Goal: Check status: Check status

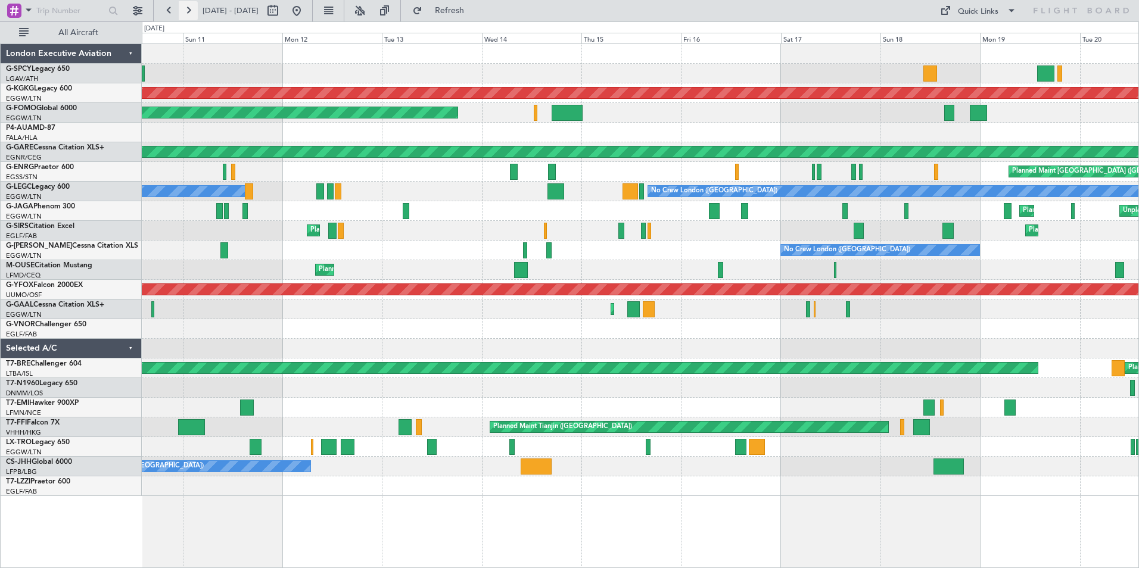
click at [184, 8] on button at bounding box center [188, 10] width 19 height 19
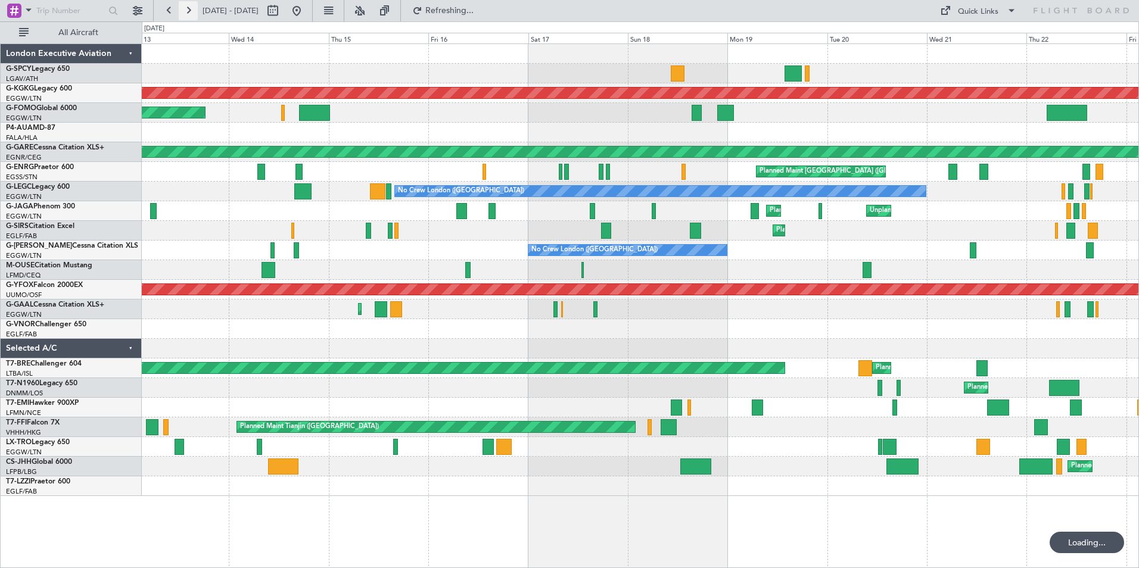
click at [184, 8] on button at bounding box center [188, 10] width 19 height 19
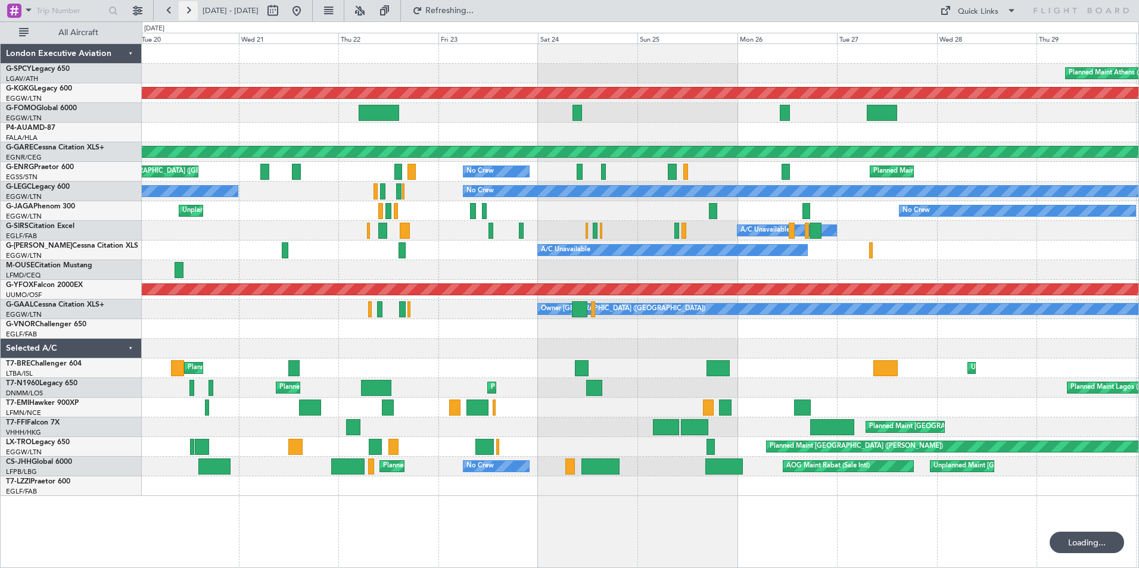
click at [184, 8] on button at bounding box center [188, 10] width 19 height 19
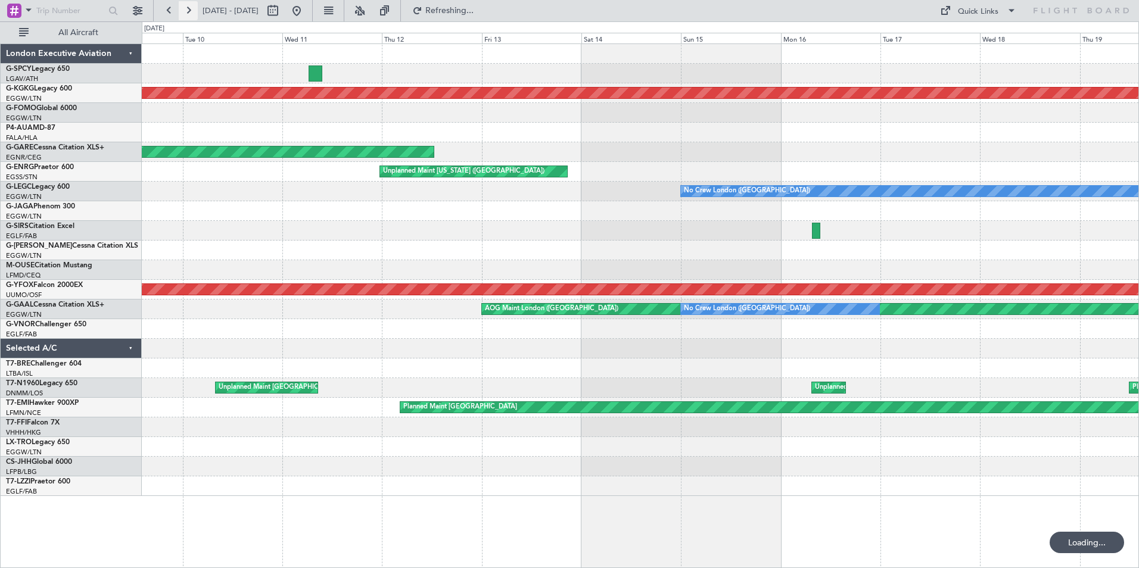
click at [184, 8] on button at bounding box center [188, 10] width 19 height 19
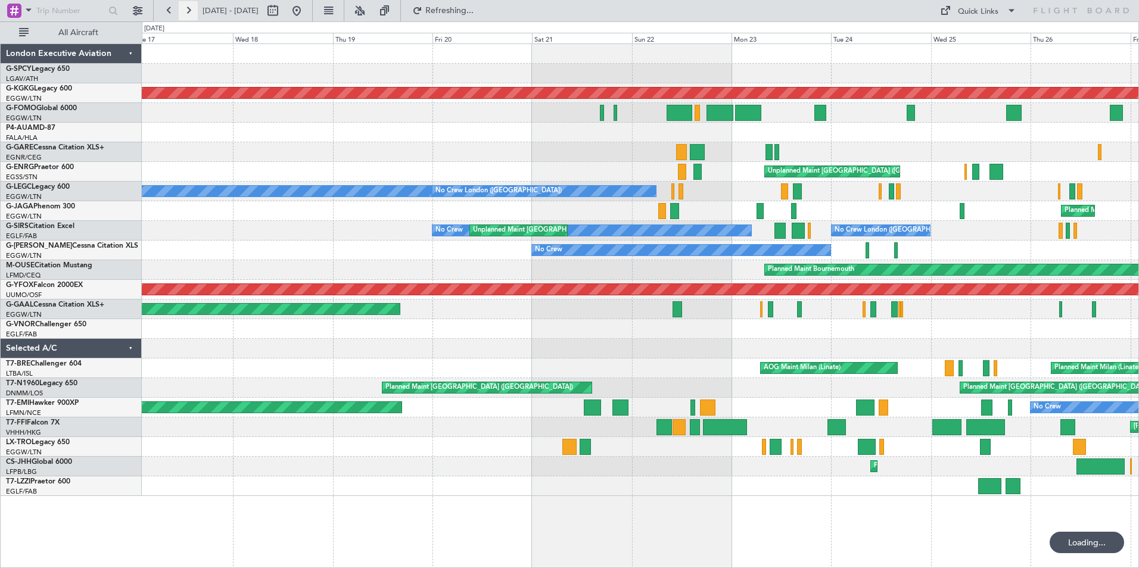
click at [184, 8] on button at bounding box center [188, 10] width 19 height 19
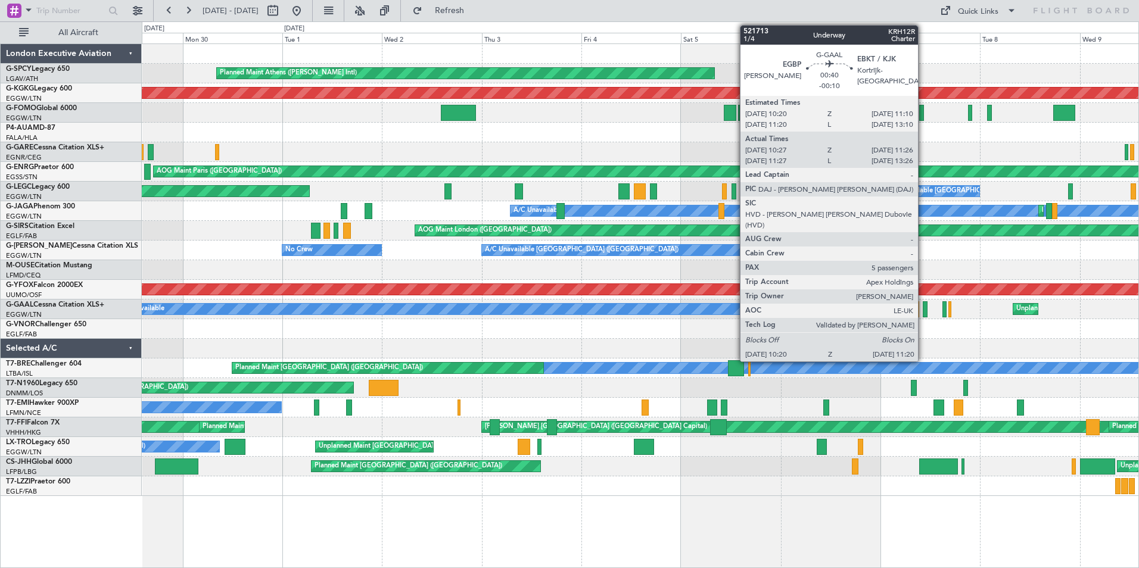
click at [923, 310] on div at bounding box center [925, 309] width 4 height 16
click at [923, 311] on div at bounding box center [925, 309] width 4 height 16
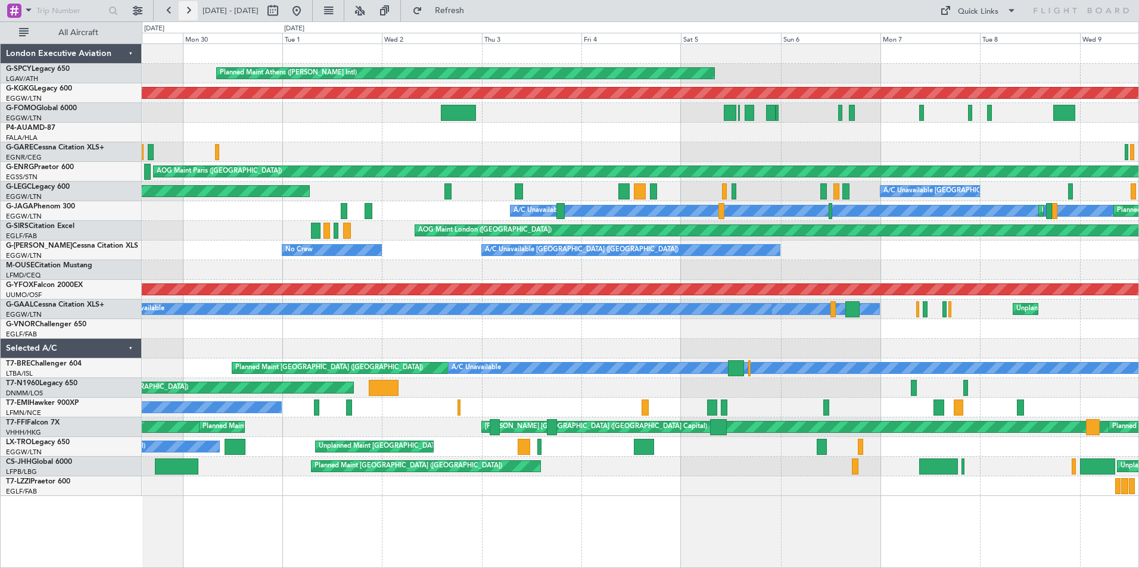
click at [196, 11] on button at bounding box center [188, 10] width 19 height 19
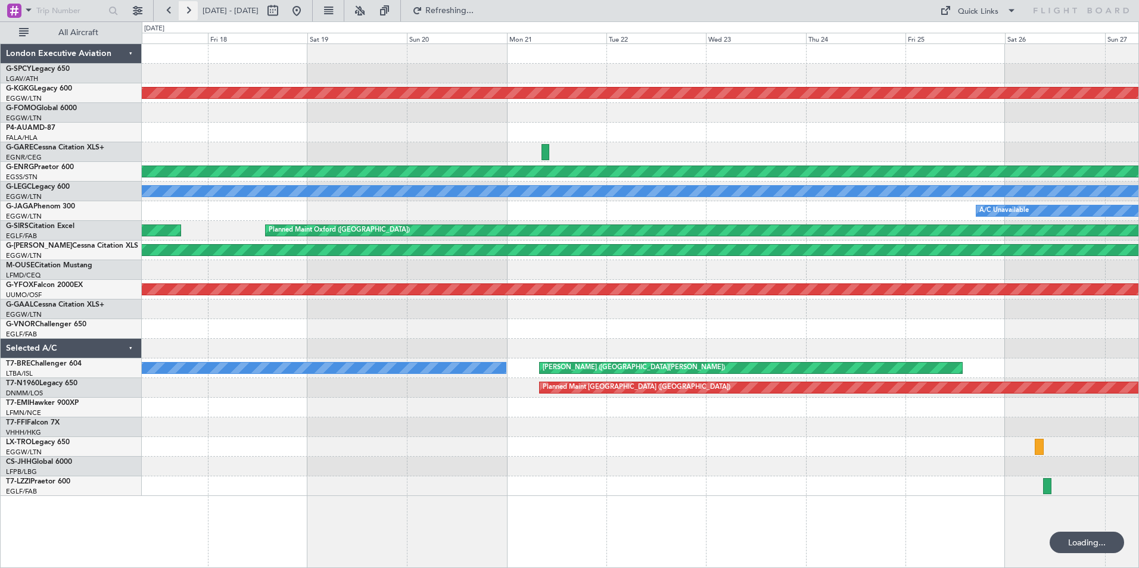
click at [196, 11] on button at bounding box center [188, 10] width 19 height 19
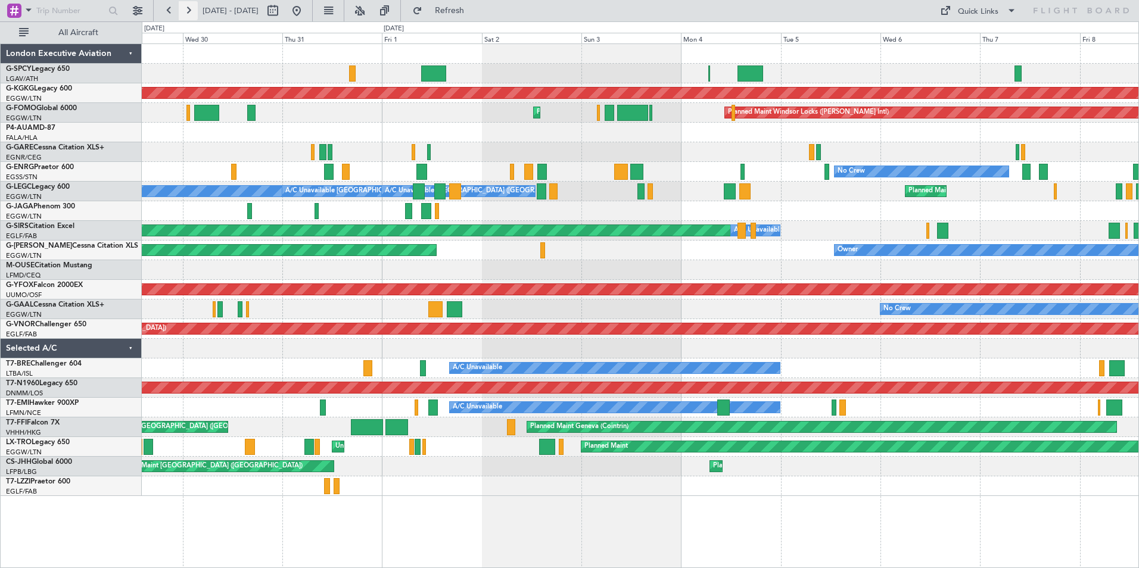
click at [188, 11] on button at bounding box center [188, 10] width 19 height 19
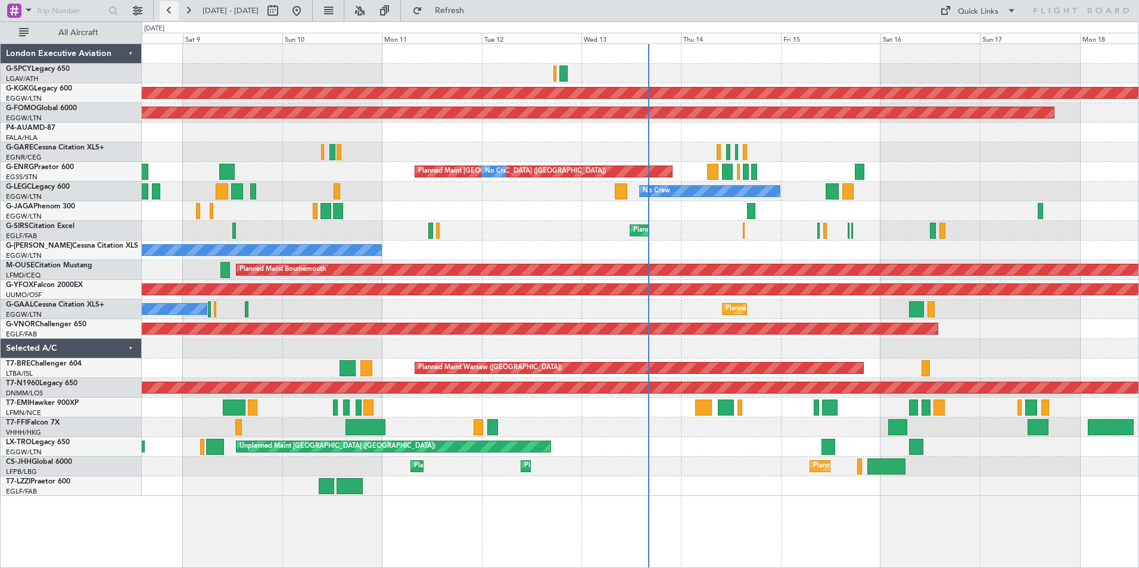
click at [172, 9] on button at bounding box center [169, 10] width 19 height 19
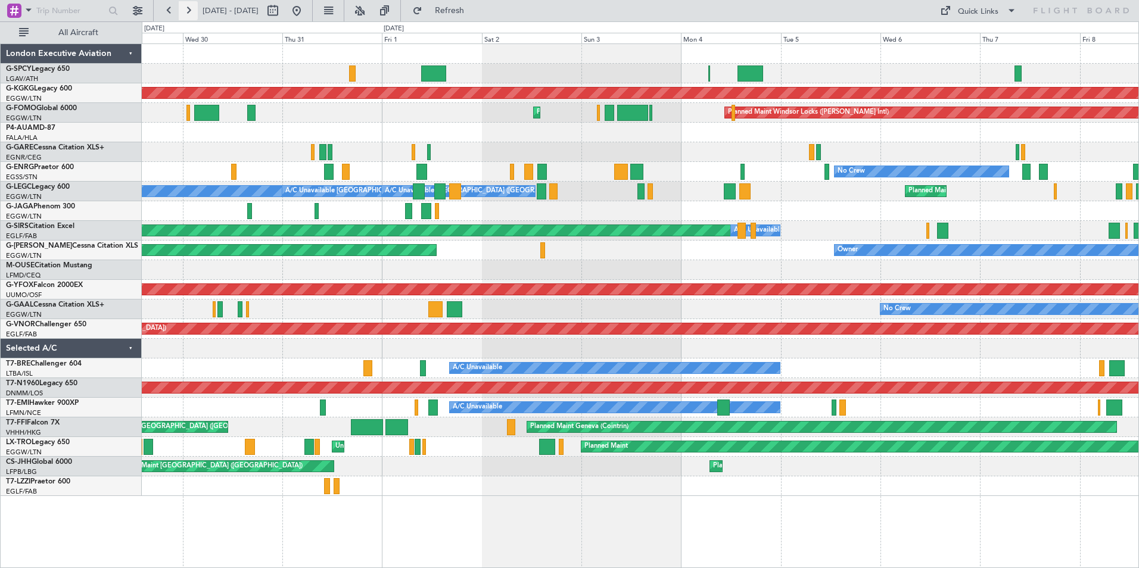
click at [189, 11] on button at bounding box center [188, 10] width 19 height 19
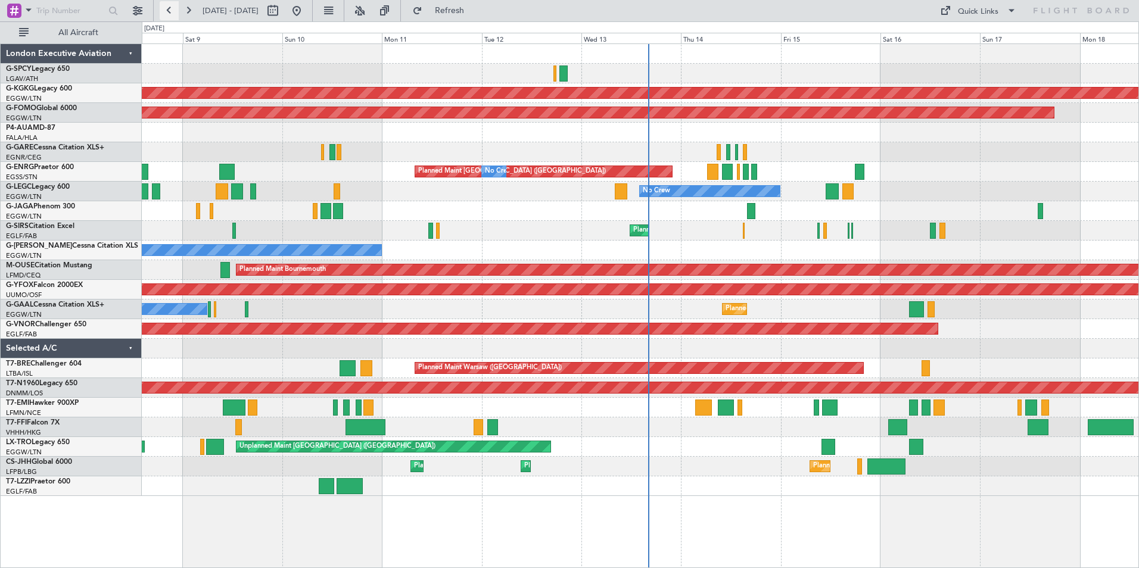
click at [167, 14] on button at bounding box center [169, 10] width 19 height 19
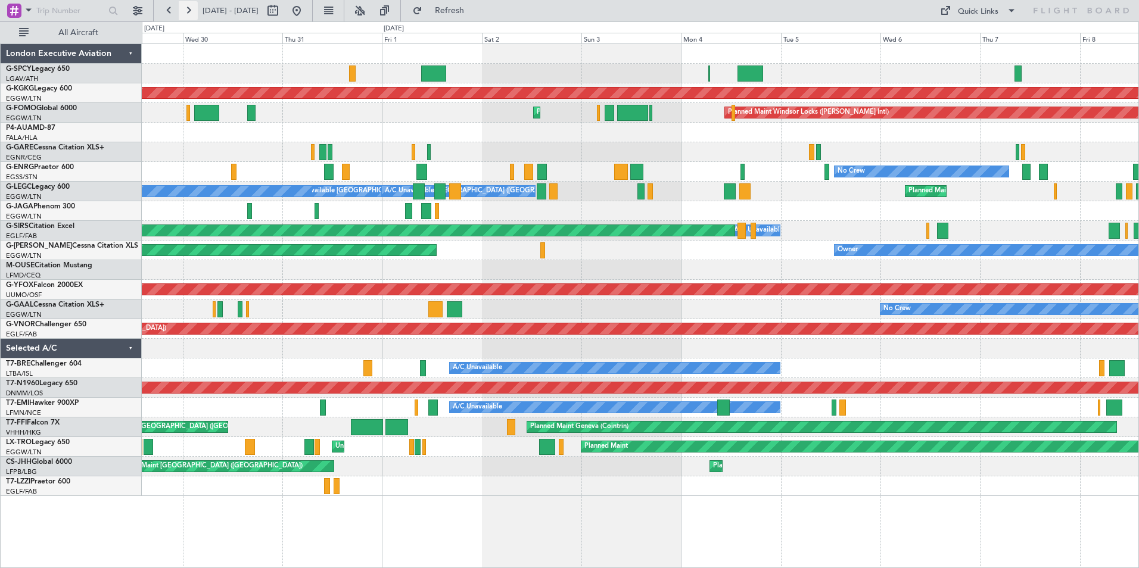
click at [188, 10] on button at bounding box center [188, 10] width 19 height 19
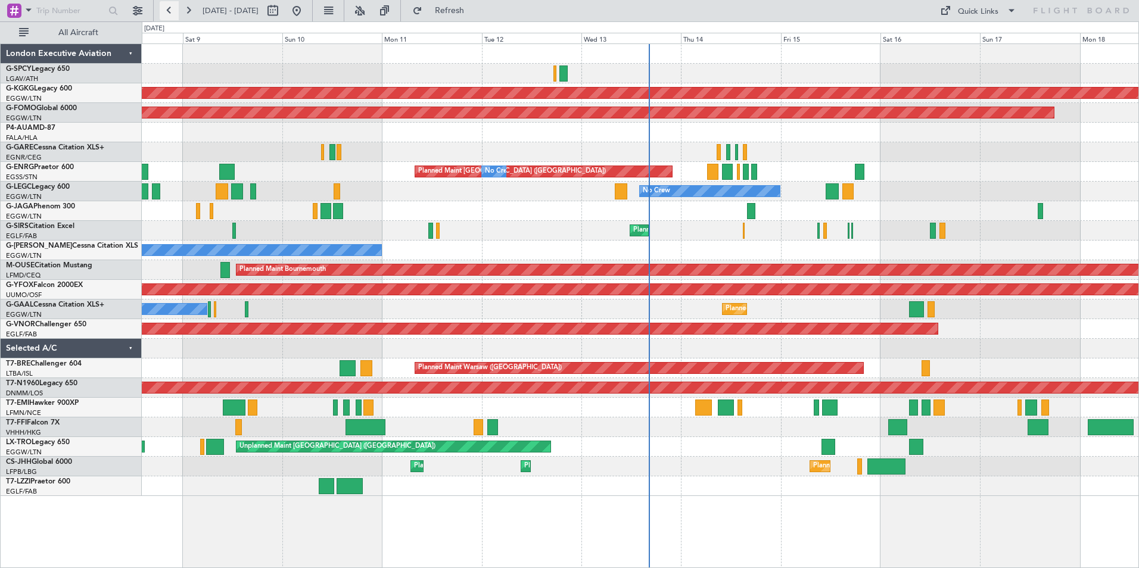
click at [171, 12] on button at bounding box center [169, 10] width 19 height 19
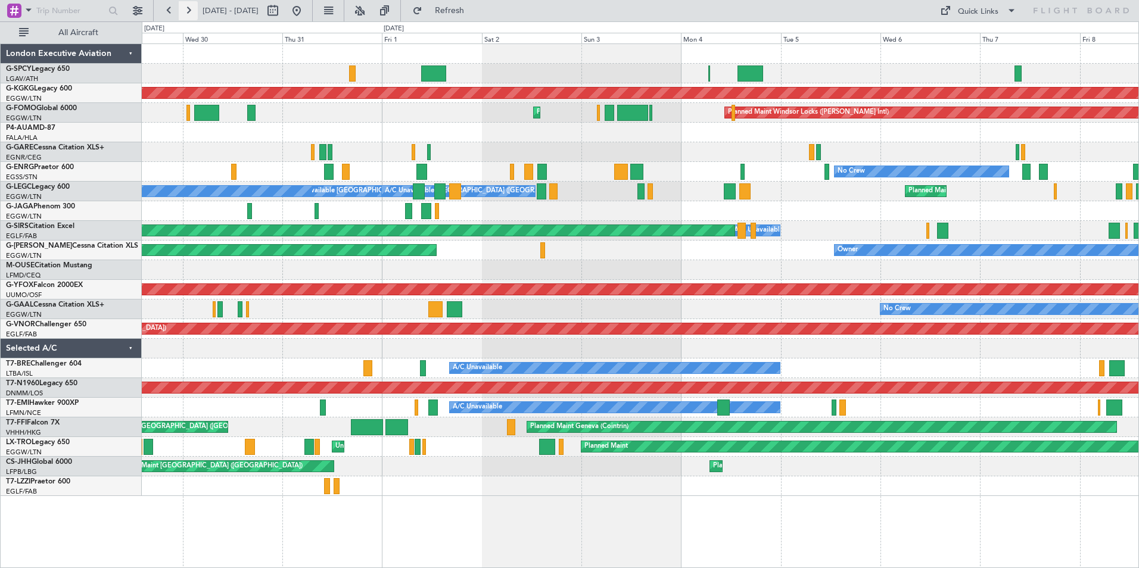
click at [189, 13] on button at bounding box center [188, 10] width 19 height 19
